Goal: Find specific page/section: Find specific page/section

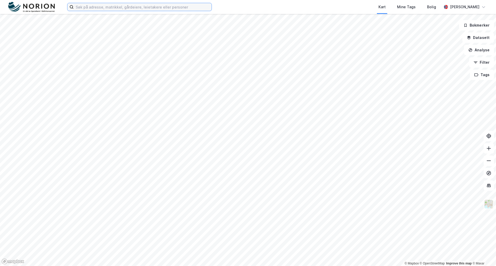
click at [140, 10] on input at bounding box center [143, 7] width 138 height 8
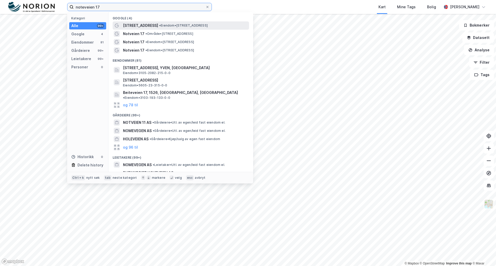
type input "noteveien 17"
click at [137, 26] on span "[STREET_ADDRESS]" at bounding box center [140, 25] width 35 height 6
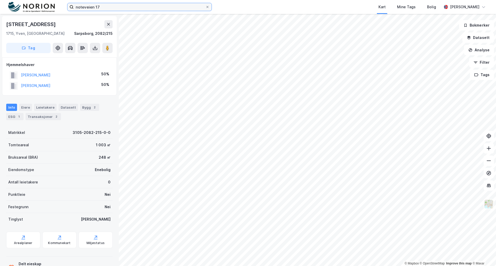
click at [107, 7] on input "noteveien 17" at bounding box center [140, 7] width 132 height 8
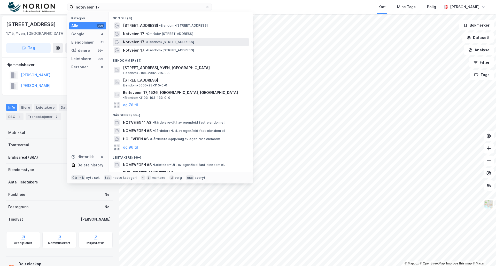
click at [159, 40] on span "• Eiendom • [STREET_ADDRESS]" at bounding box center [169, 42] width 49 height 4
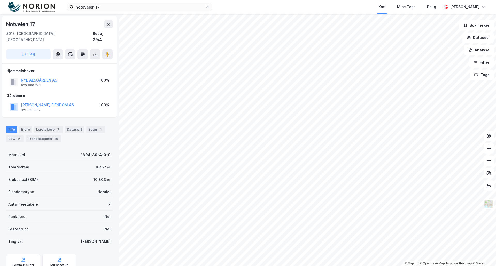
drag, startPoint x: 107, startPoint y: 46, endPoint x: 97, endPoint y: 59, distance: 15.8
click at [97, 59] on div "Notveien 17 8013, [GEOGRAPHIC_DATA], [GEOGRAPHIC_DATA] [GEOGRAPHIC_DATA], 39/4 …" at bounding box center [59, 140] width 119 height 252
click at [109, 49] on button at bounding box center [107, 54] width 10 height 10
